Goal: Information Seeking & Learning: Learn about a topic

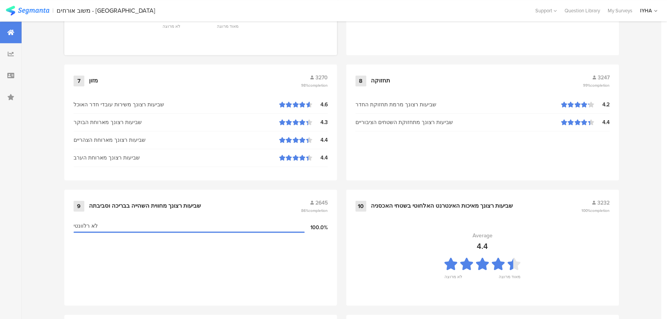
scroll to position [804, 0]
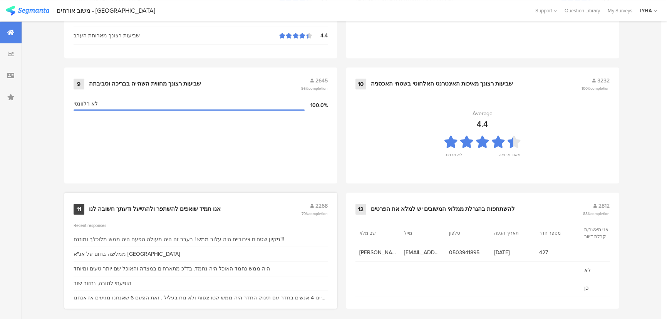
click at [177, 206] on div "אנו תמיד שואפים להשתפר ולהתייעל ודעתך חשובה לנו" at bounding box center [155, 209] width 132 height 8
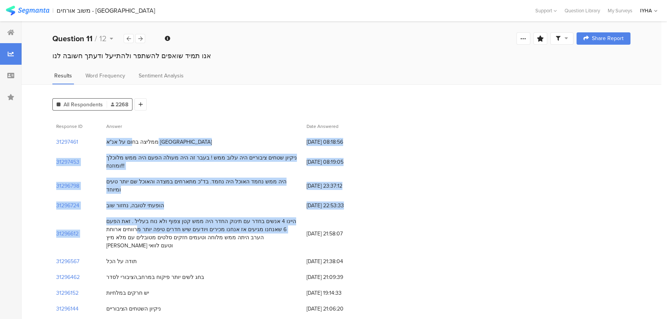
drag, startPoint x: 160, startPoint y: 139, endPoint x: 184, endPoint y: 211, distance: 75.8
click at [224, 197] on div "הופעתי לטובה, נחזור שוב" at bounding box center [202, 205] width 200 height 16
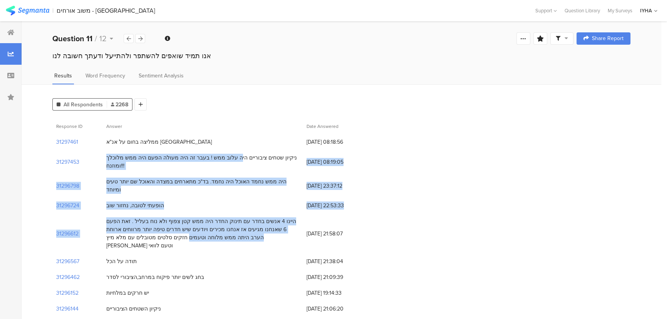
drag, startPoint x: 253, startPoint y: 157, endPoint x: 228, endPoint y: 222, distance: 69.9
click at [228, 222] on div "היינו 4 אנשים בחדר עם תינוק החדר היה ממש קטן צפוף ולא נוח בעליל . זאת הפעם 6 שא…" at bounding box center [202, 233] width 192 height 32
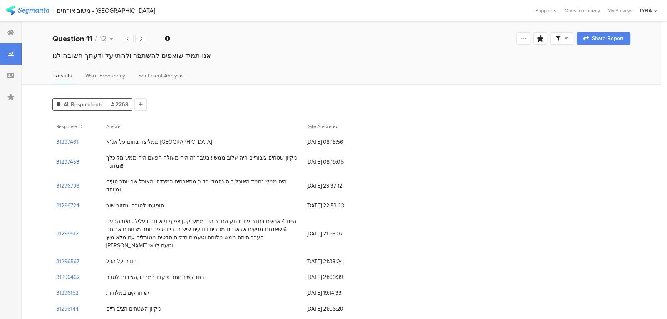
click at [67, 158] on section "31297453" at bounding box center [67, 162] width 23 height 8
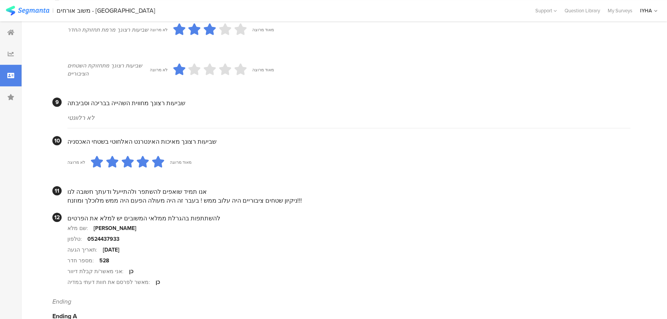
scroll to position [653, 0]
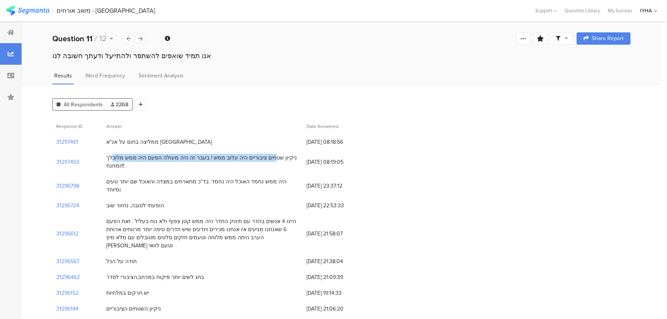
drag, startPoint x: 286, startPoint y: 159, endPoint x: 135, endPoint y: 159, distance: 150.5
click at [136, 159] on div "ניקיון שטחים ציבוריים היה עלוב ממש ! בעבר זה היה מעולה הפעם היה ממש מלוכלך ומוז…" at bounding box center [202, 162] width 192 height 16
click at [135, 155] on div "ניקיון שטחים ציבוריים היה עלוב ממש ! בעבר זה היה מעולה הפעם היה ממש מלוכלך ומוז…" at bounding box center [202, 162] width 192 height 16
drag, startPoint x: 293, startPoint y: 160, endPoint x: 104, endPoint y: 157, distance: 189.8
click at [104, 157] on div "ניקיון שטחים ציבוריים היה עלוב ממש ! בעבר זה היה מעולה הפעם היה ממש מלוכלך ומוז…" at bounding box center [202, 162] width 200 height 24
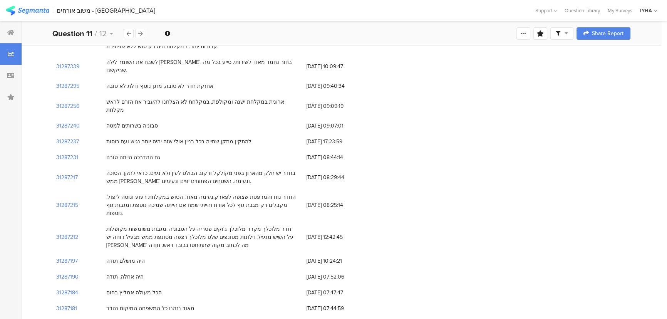
scroll to position [350, 0]
drag, startPoint x: 283, startPoint y: 179, endPoint x: 267, endPoint y: 179, distance: 15.8
click at [267, 224] on div "חדר מלוכלך מקרר מלוכלך ג'וקים פטריה על הסבוניה .מגבות משומשות מקופלות על השיש מ…" at bounding box center [202, 236] width 192 height 24
click at [63, 232] on section "31287212" at bounding box center [67, 236] width 22 height 8
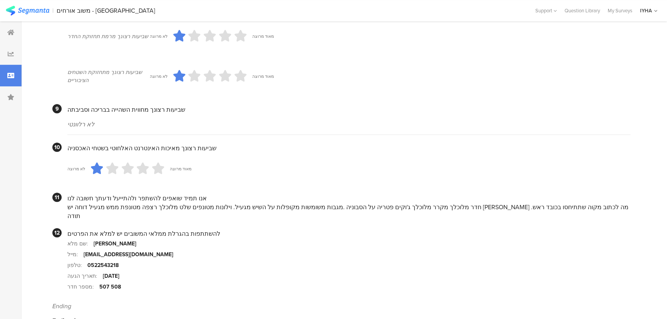
scroll to position [674, 0]
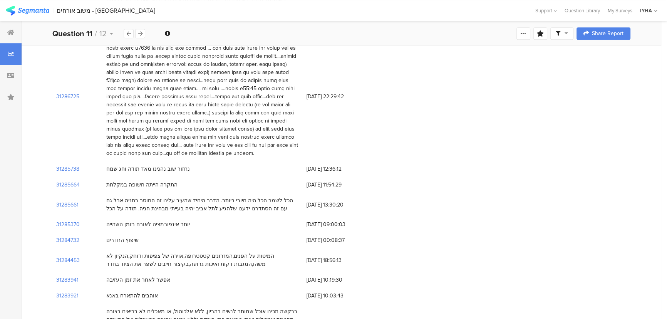
scroll to position [350, 0]
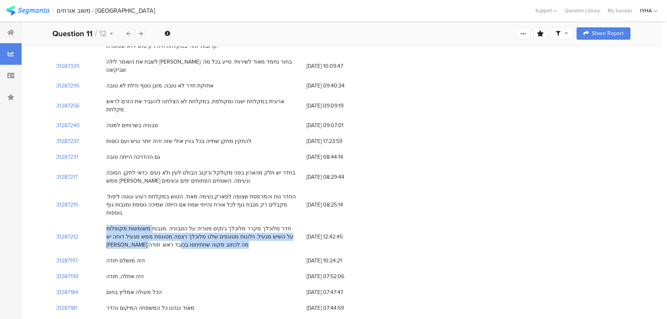
drag, startPoint x: 180, startPoint y: 177, endPoint x: 117, endPoint y: 197, distance: 65.7
click at [119, 224] on div "חדר מלוכלך מקרר מלוכלך ג'וקים פטריה על הסבוניה .מגבות משומשות מקופלות על השיש מ…" at bounding box center [202, 236] width 192 height 24
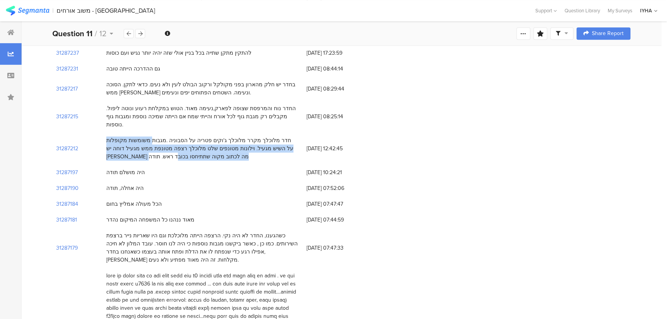
scroll to position [455, 0]
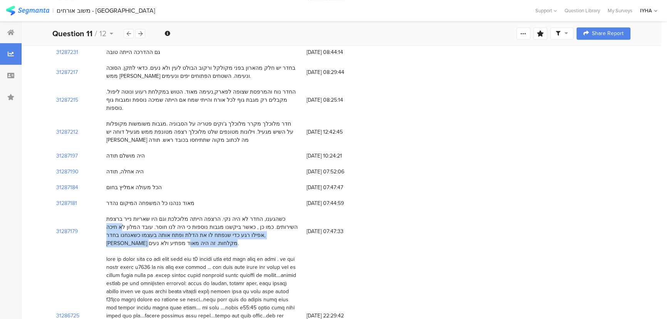
drag, startPoint x: 160, startPoint y: 177, endPoint x: 119, endPoint y: 182, distance: 40.8
click at [119, 215] on div "כשהגענו, החדר לא היה נקי. הרצפה הייתה מלוכלכת וגם היו שאריות נייר ברצפת השירותי…" at bounding box center [202, 231] width 192 height 32
click at [67, 227] on section "31287179" at bounding box center [67, 231] width 22 height 8
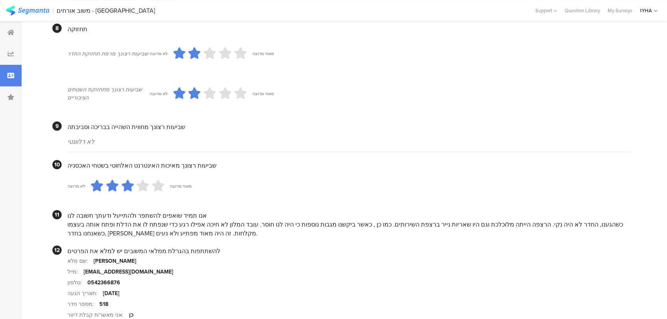
scroll to position [696, 0]
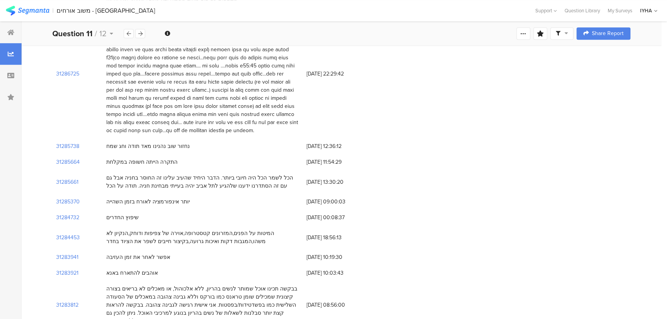
scroll to position [455, 0]
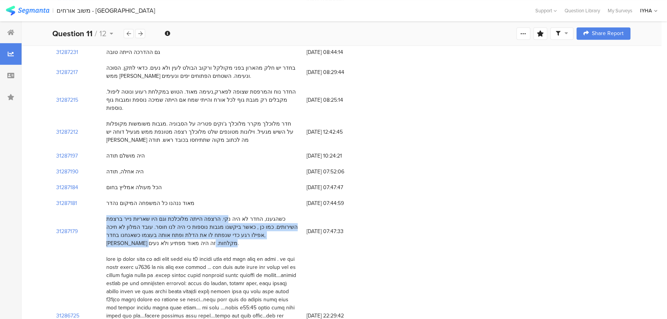
drag, startPoint x: 251, startPoint y: 167, endPoint x: 144, endPoint y: 183, distance: 108.5
click at [144, 215] on div "כשהגענו, החדר לא היה נקי. הרצפה הייתה מלוכלכת וגם היו שאריות נייר ברצפת השירותי…" at bounding box center [202, 231] width 192 height 32
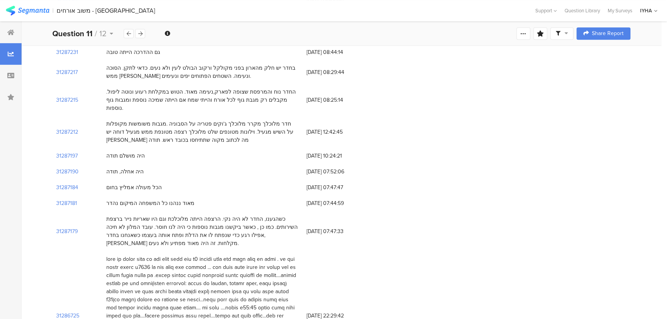
click at [278, 215] on div "כשהגענו, החדר לא היה נקי. הרצפה הייתה מלוכלכת וגם היו שאריות נייר ברצפת השירותי…" at bounding box center [202, 231] width 192 height 32
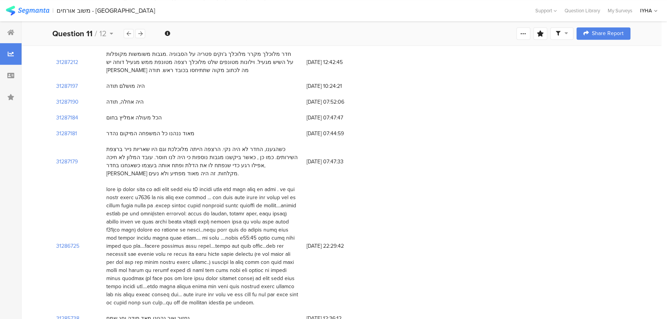
scroll to position [525, 0]
drag, startPoint x: 281, startPoint y: 196, endPoint x: 247, endPoint y: 194, distance: 34.3
click at [247, 194] on div at bounding box center [202, 245] width 192 height 121
click at [64, 241] on section "31286725" at bounding box center [67, 245] width 23 height 8
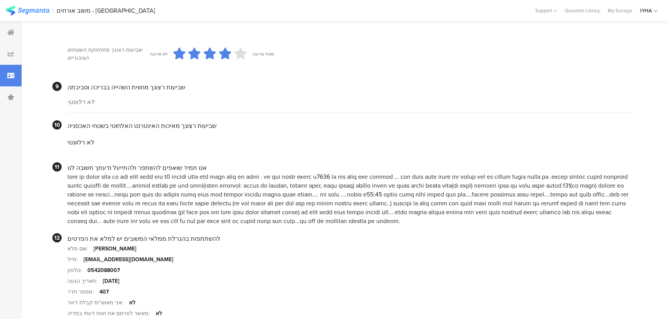
scroll to position [724, 0]
